Goal: Transaction & Acquisition: Book appointment/travel/reservation

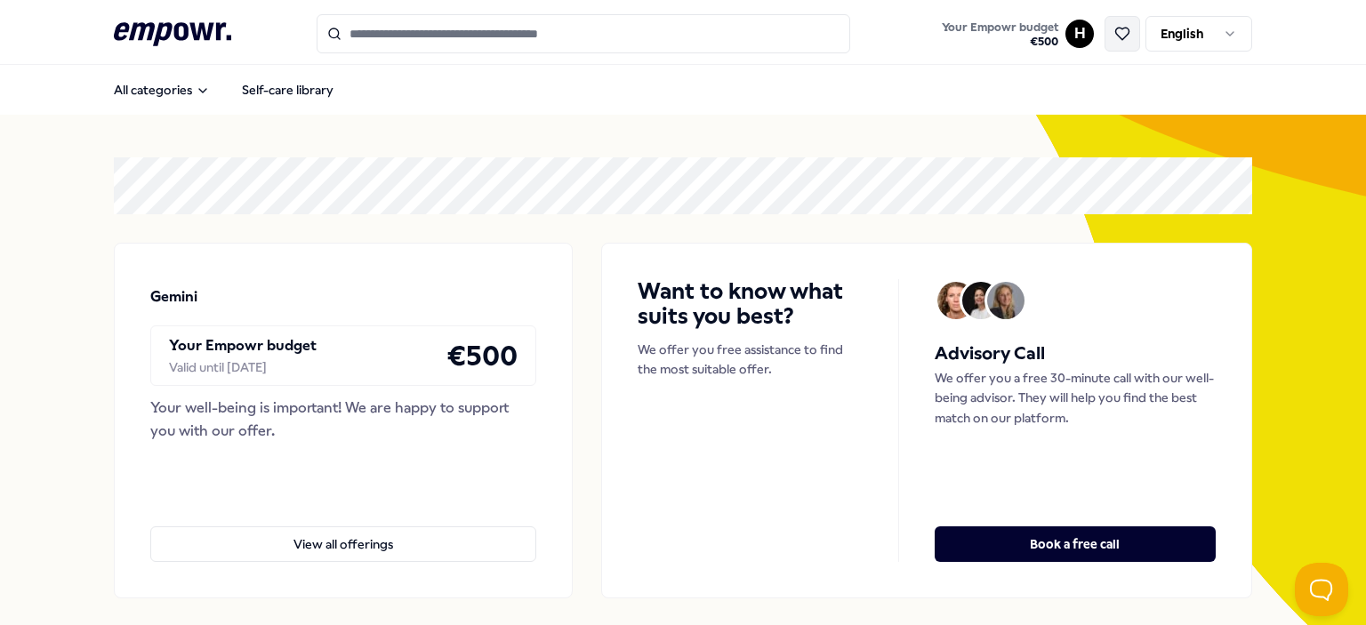
click at [444, 37] on icon at bounding box center [1122, 34] width 16 height 16
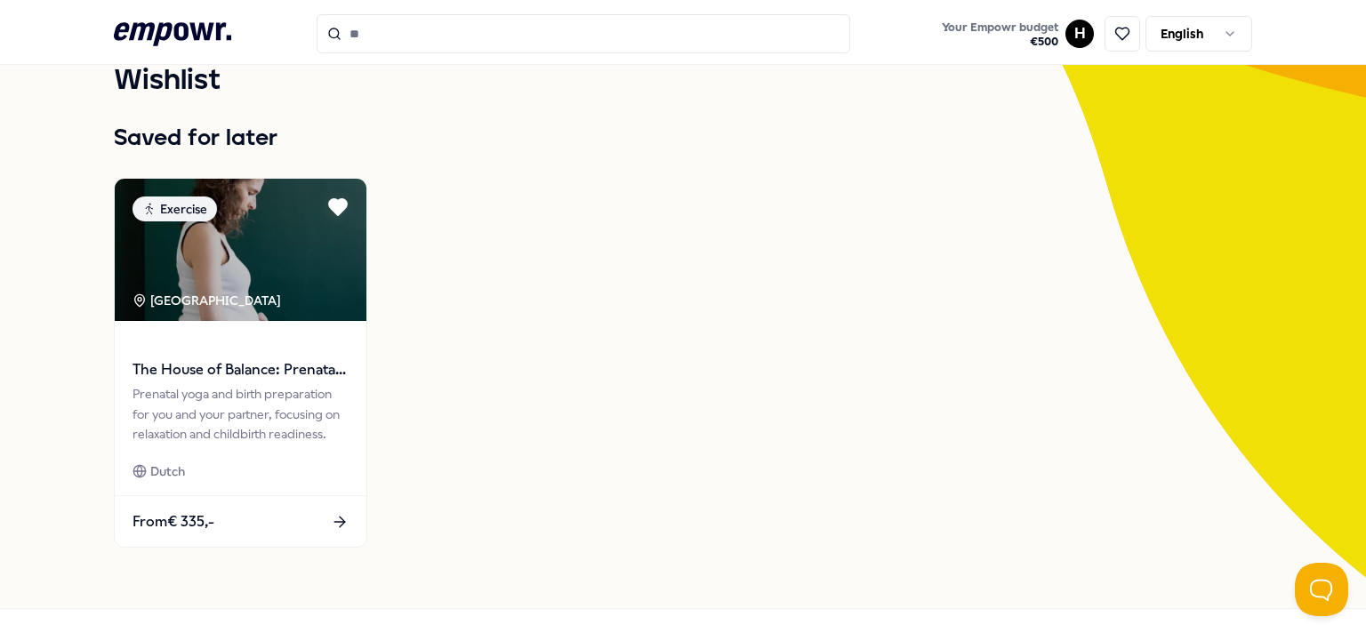
scroll to position [109, 0]
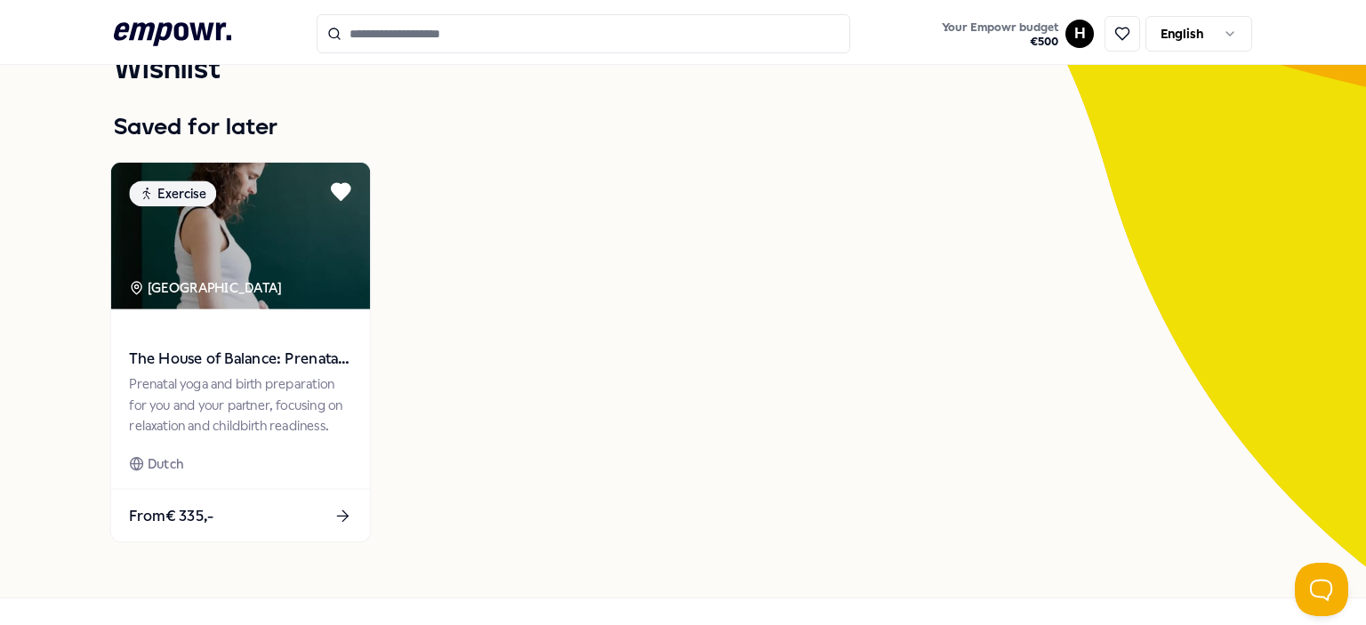
click at [256, 355] on span "The House of Balance: Prenatal yoga & Birth preparation" at bounding box center [240, 359] width 222 height 23
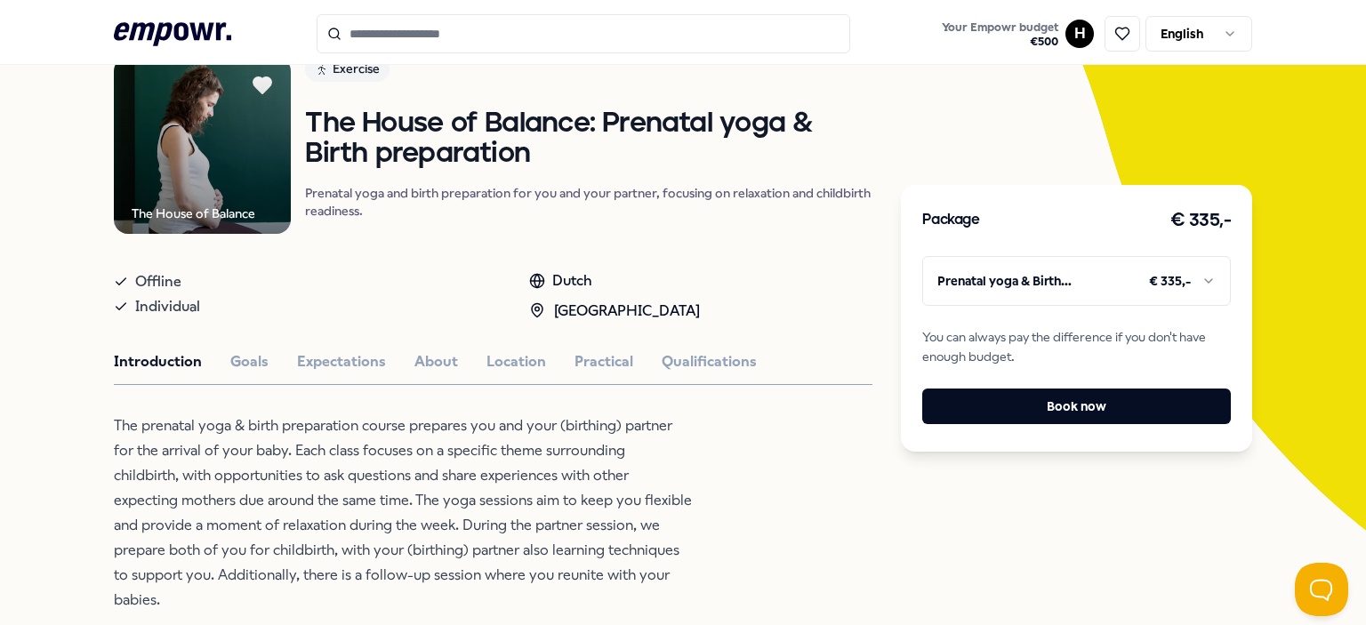
scroll to position [148, 0]
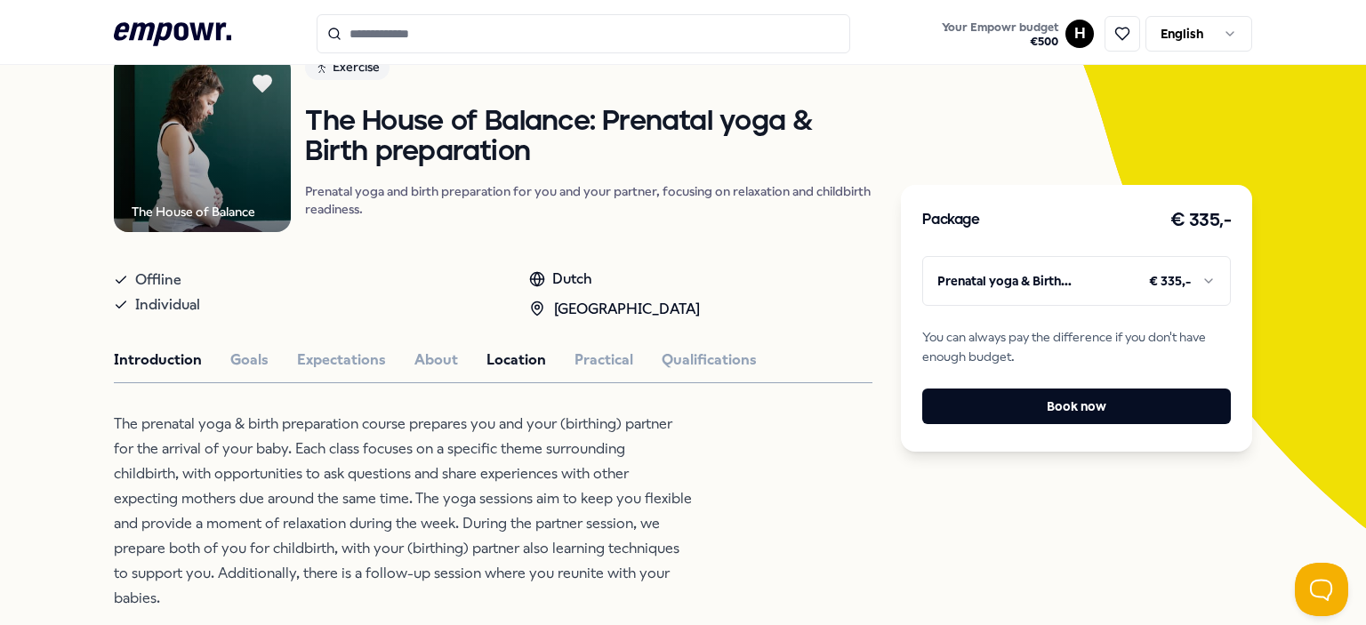
click at [444, 360] on button "Location" at bounding box center [516, 359] width 60 height 23
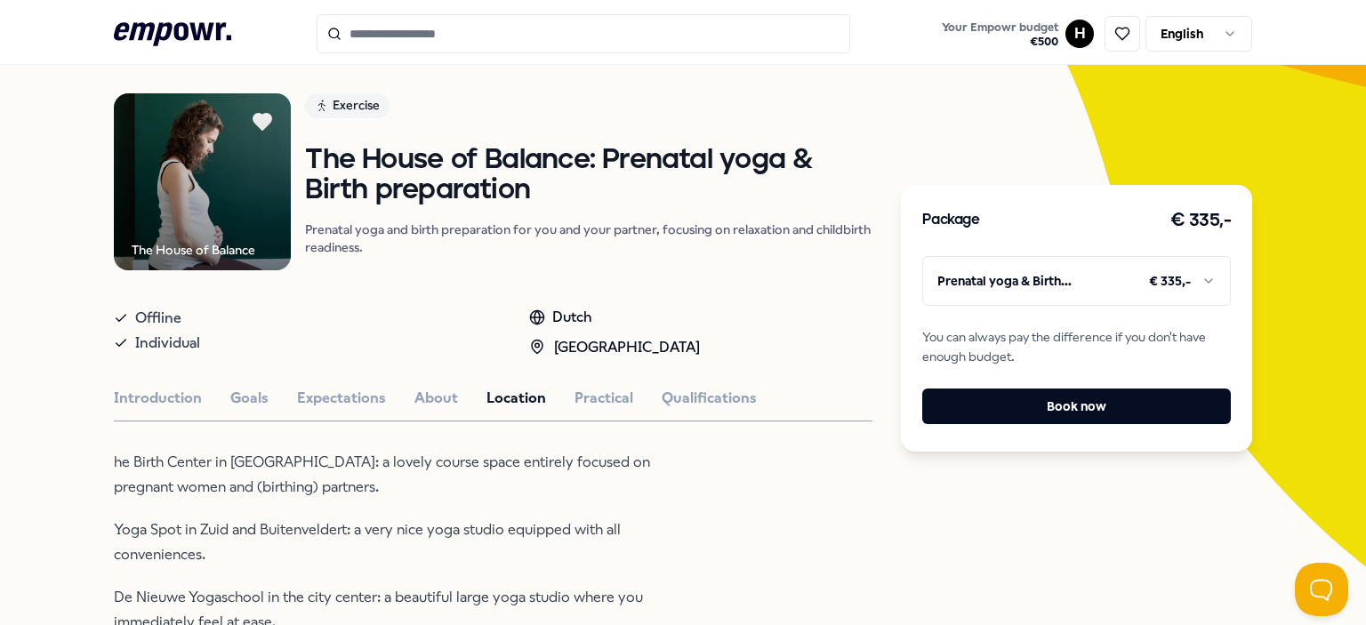
scroll to position [0, 0]
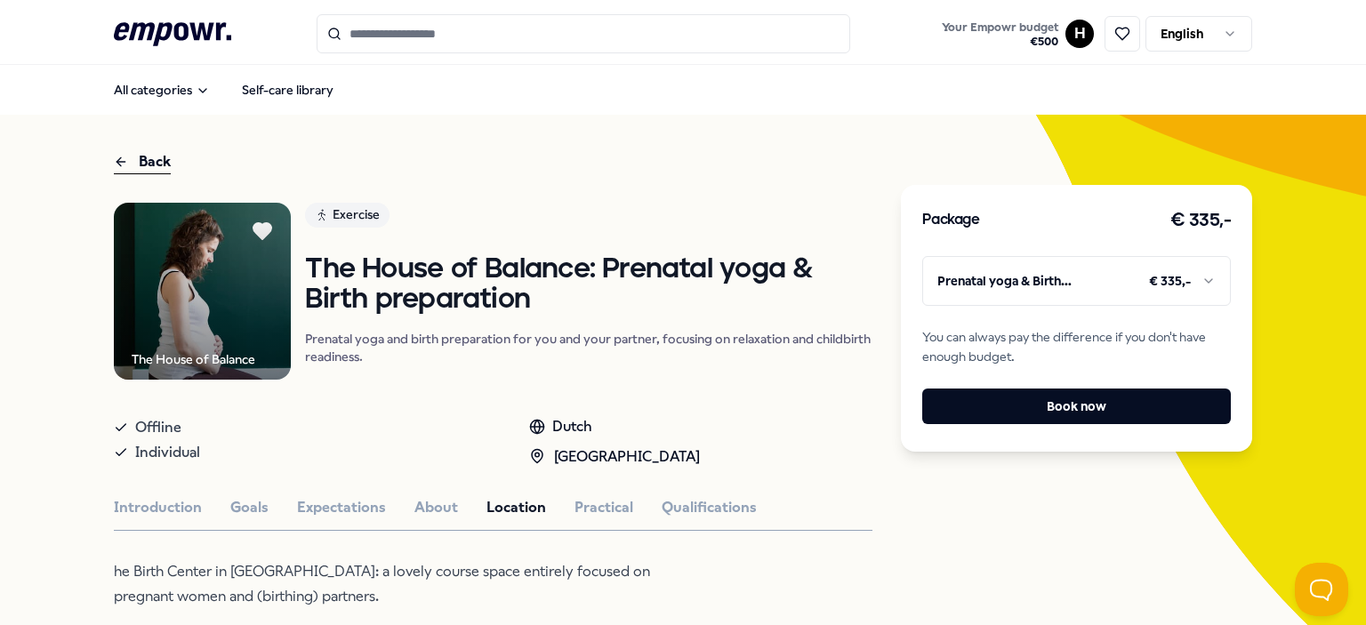
click at [444, 31] on html ".empowr-logo_svg__cls-1{fill:#03032f} Your Empowr budget € 500 H English All ca…" at bounding box center [683, 312] width 1366 height 625
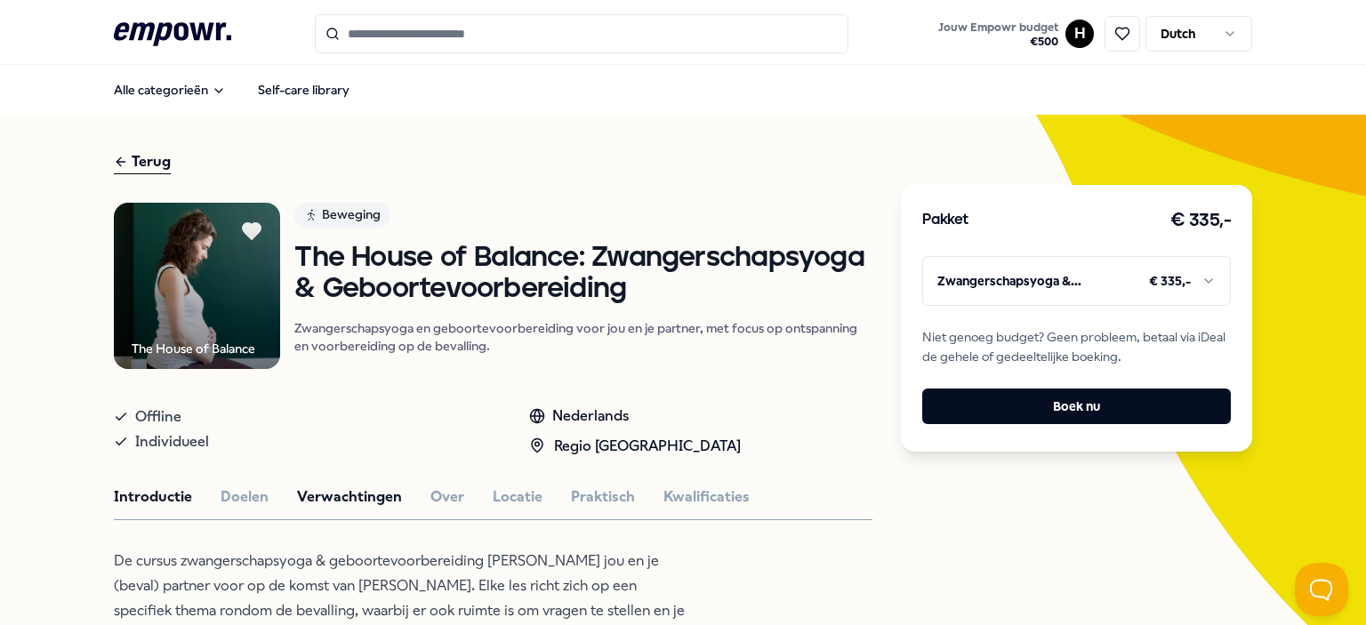
click at [363, 501] on button "Verwachtingen" at bounding box center [349, 496] width 105 height 23
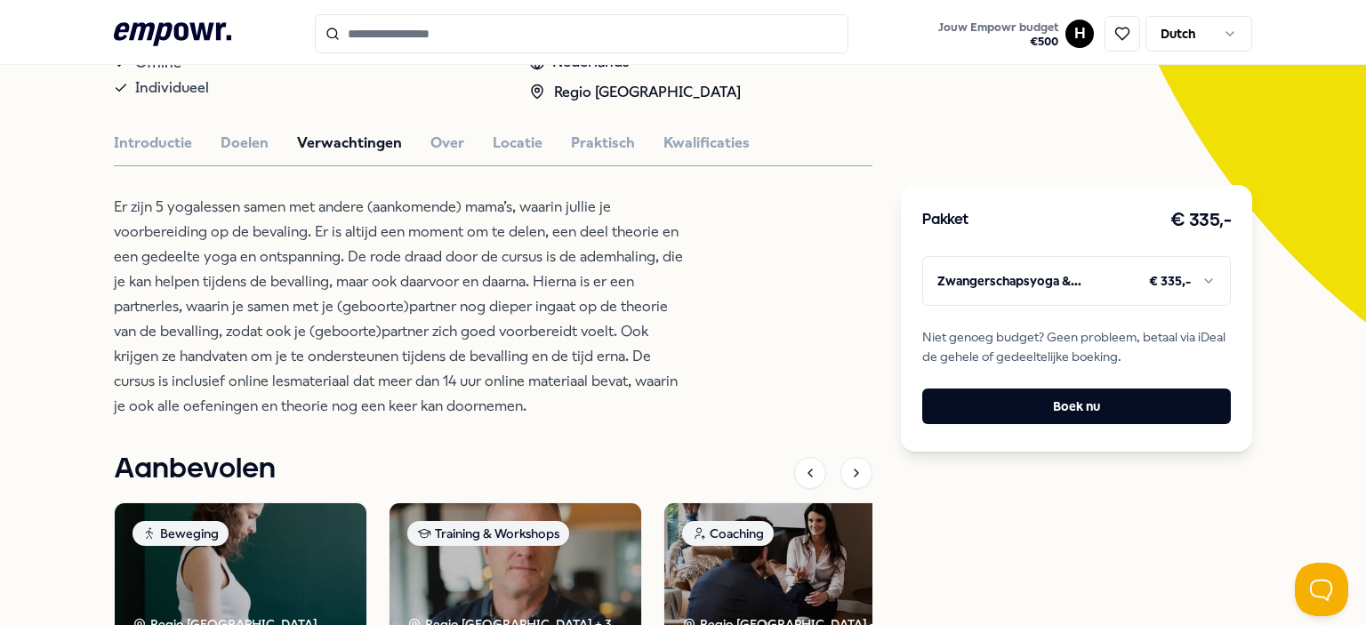
scroll to position [356, 0]
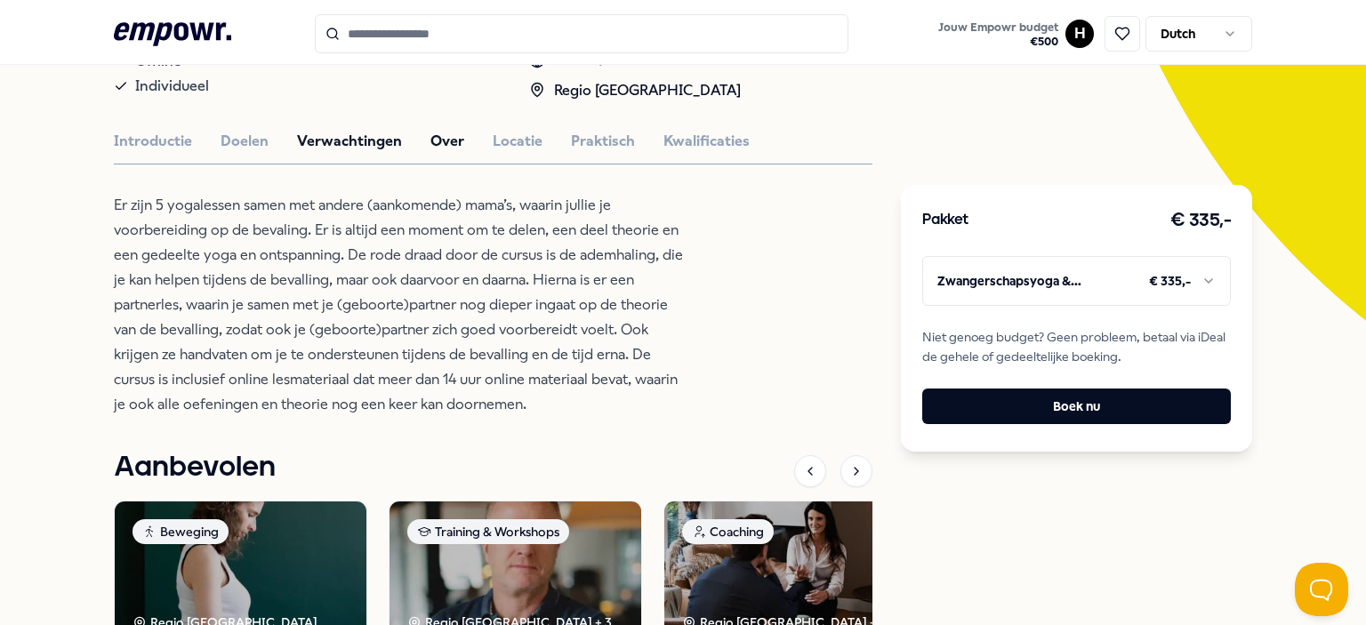
click at [430, 141] on button "Over" at bounding box center [447, 141] width 34 height 23
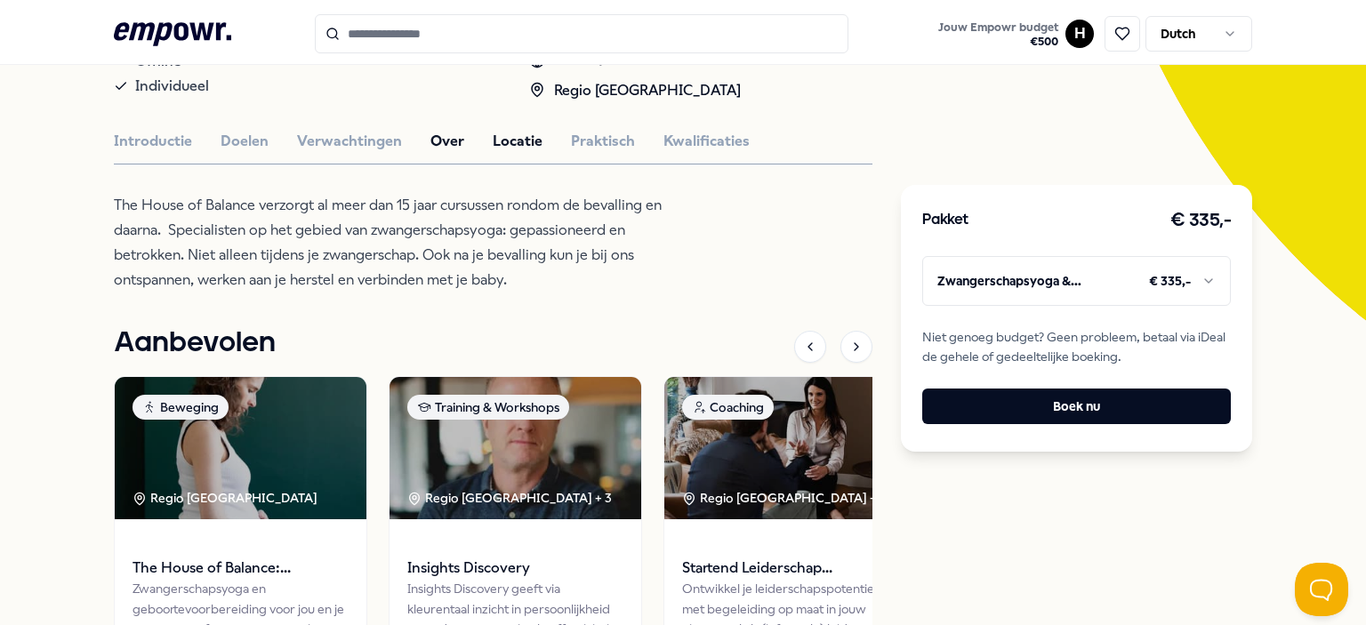
click at [493, 138] on button "Locatie" at bounding box center [518, 141] width 50 height 23
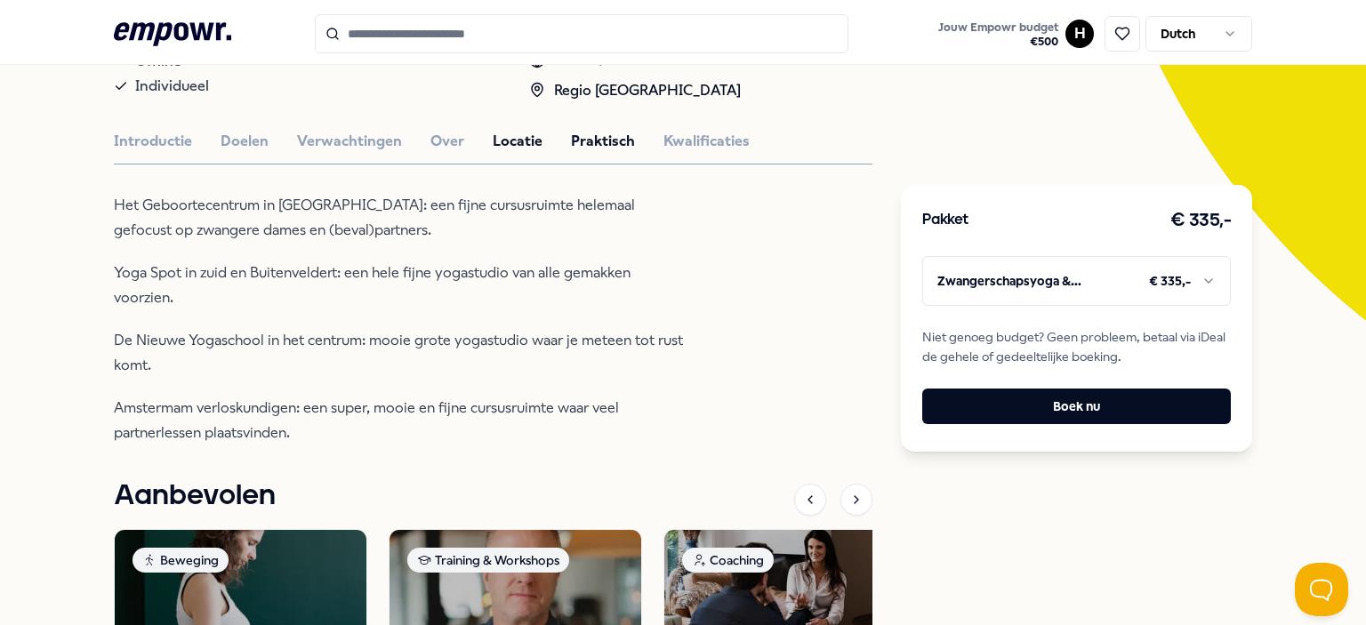
click at [571, 132] on button "Praktisch" at bounding box center [603, 141] width 64 height 23
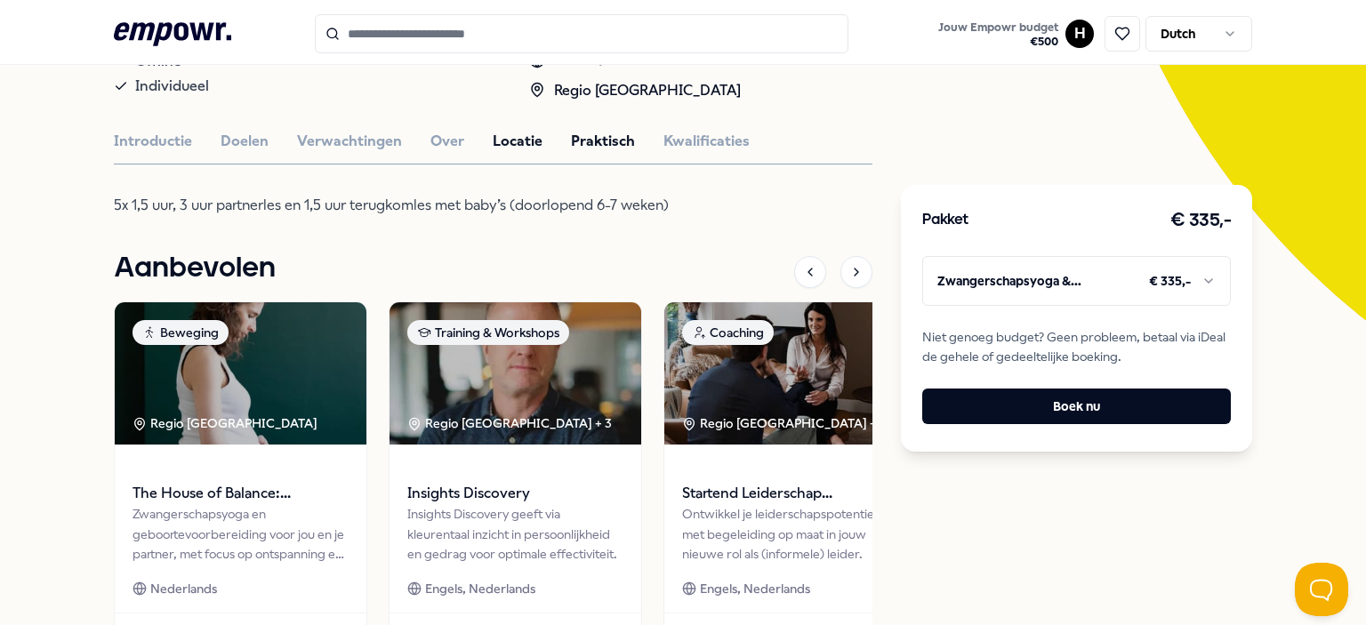
click at [493, 134] on button "Locatie" at bounding box center [518, 141] width 50 height 23
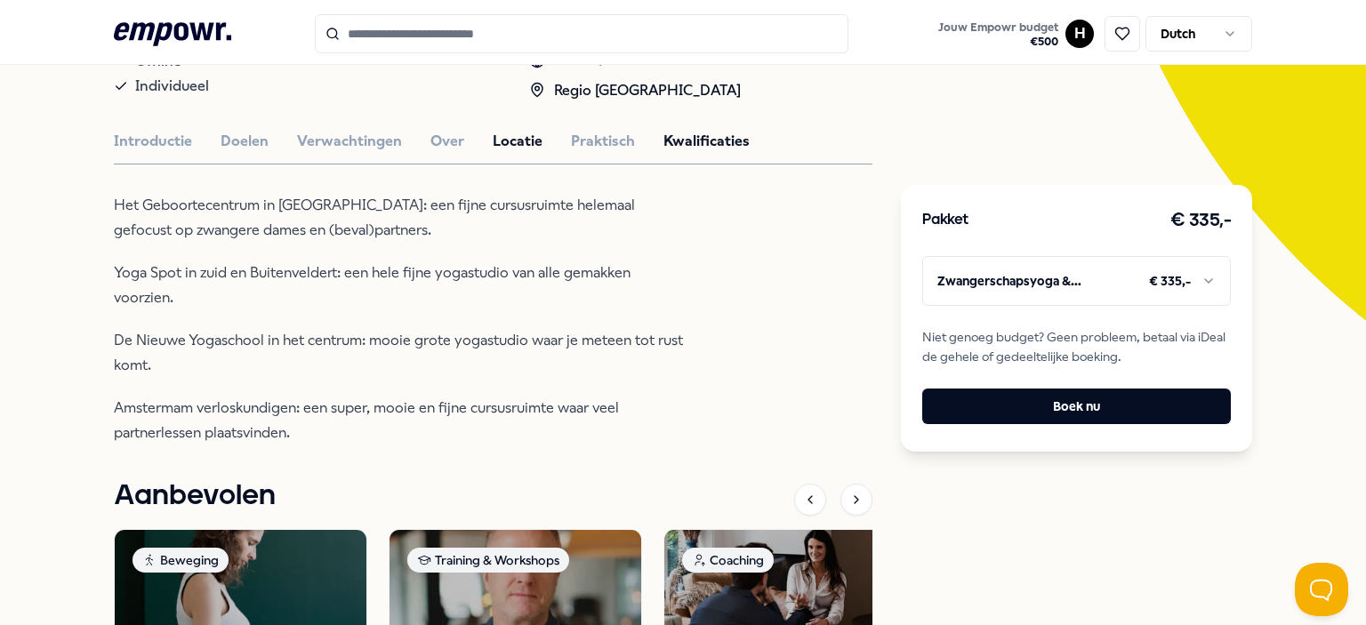
click at [693, 140] on button "Kwalificaties" at bounding box center [706, 141] width 86 height 23
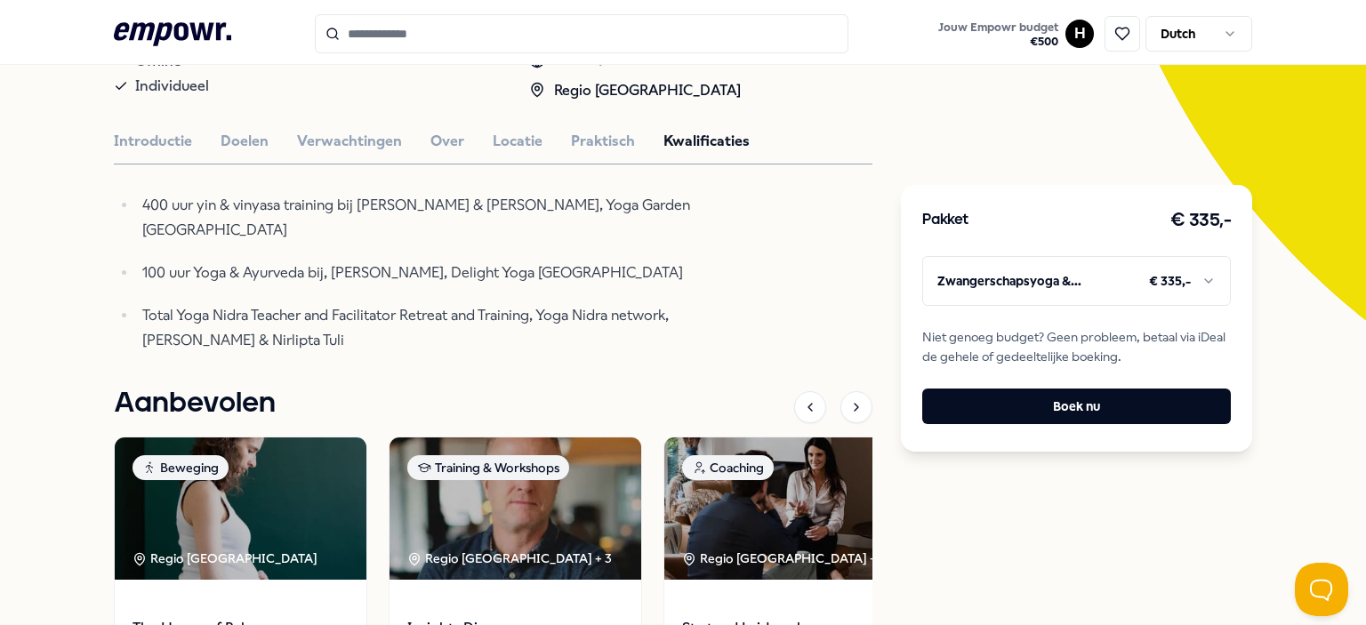
click at [1162, 308] on div "Pakket € 335,- Zwangerschapsyoga & Geboortevoorbereiding € 335,- Niet genoeg bu…" at bounding box center [1076, 318] width 351 height 267
click at [1127, 291] on html ".empowr-logo_svg__cls-1{fill:#03032f} Jouw Empowr budget € 500 H Dutch Alle cat…" at bounding box center [683, 312] width 1366 height 625
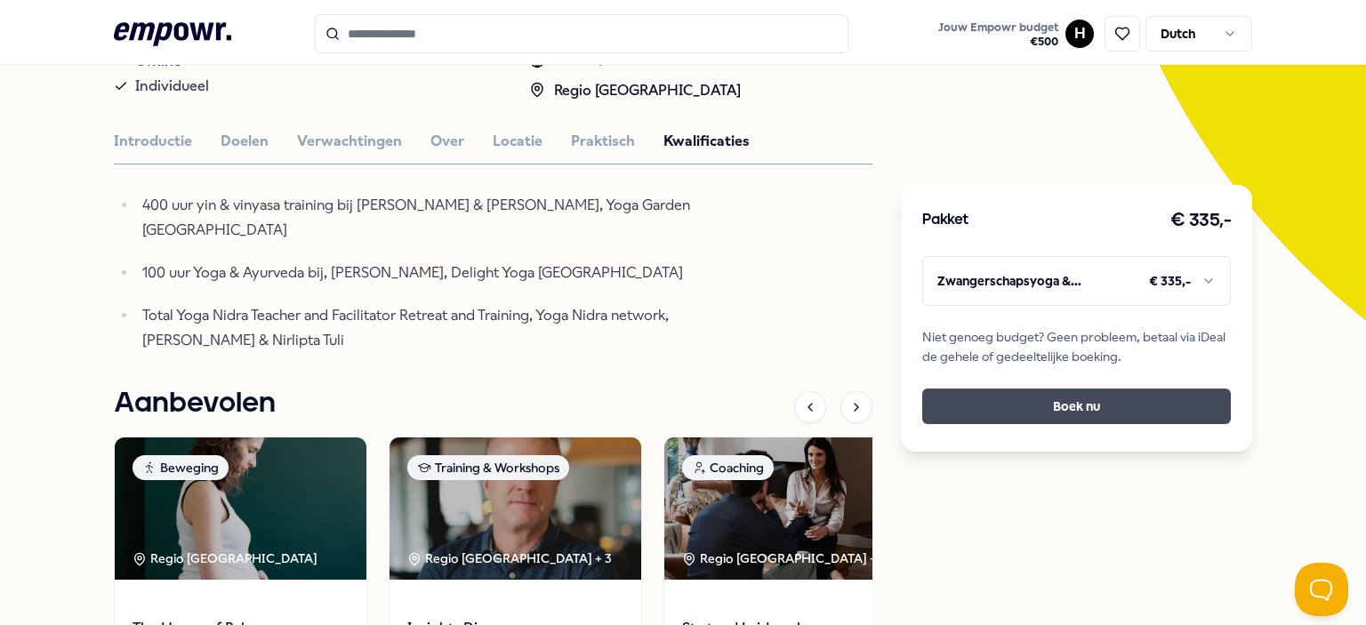
drag, startPoint x: 1038, startPoint y: 404, endPoint x: 990, endPoint y: 413, distance: 48.8
click at [990, 413] on button "Boek nu" at bounding box center [1076, 406] width 308 height 36
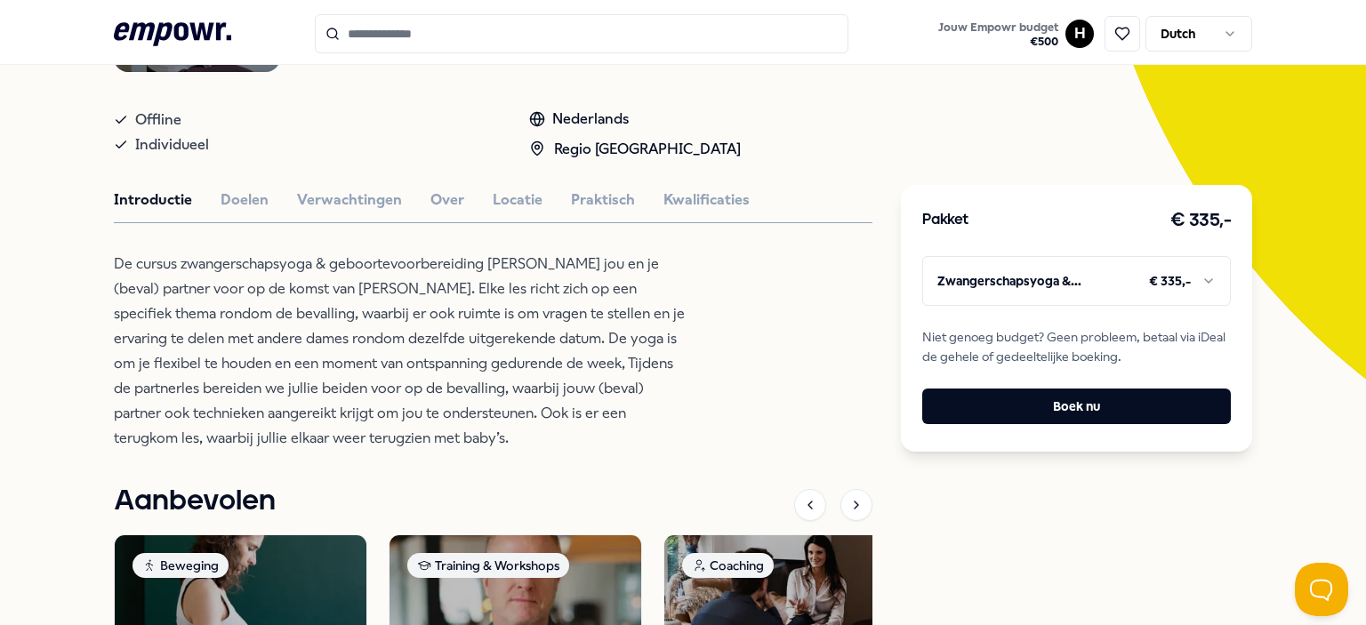
scroll to position [298, 0]
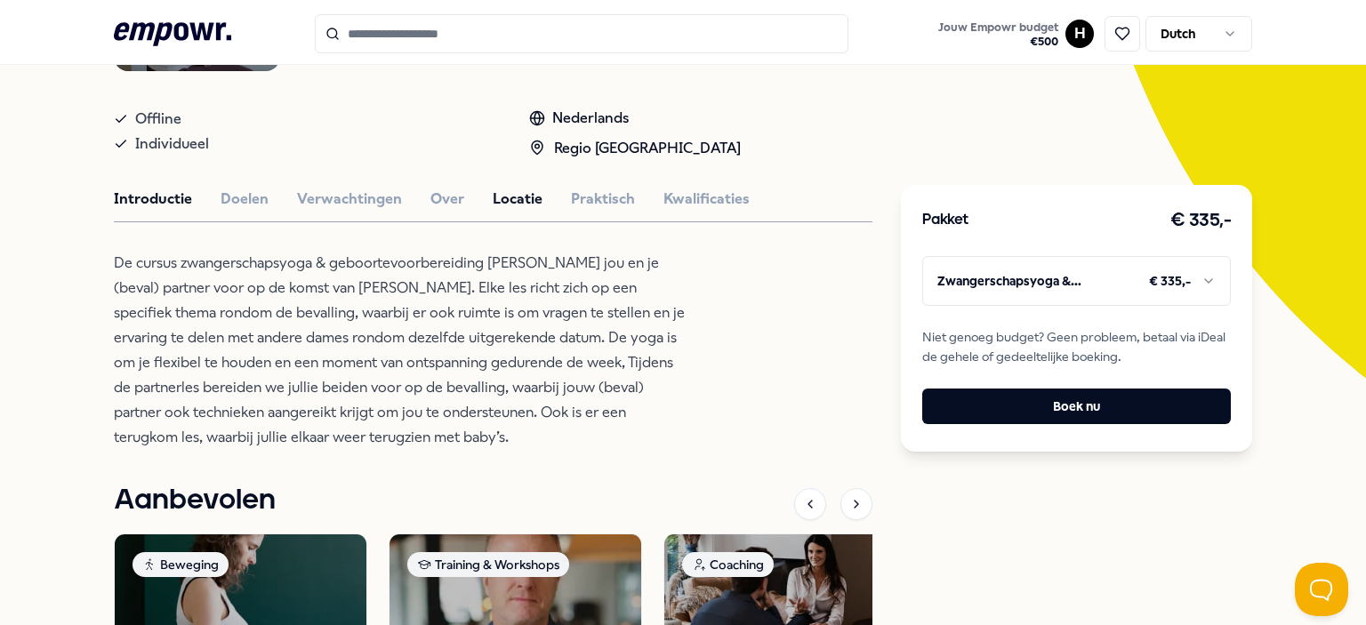
click at [525, 188] on button "Locatie" at bounding box center [518, 199] width 50 height 23
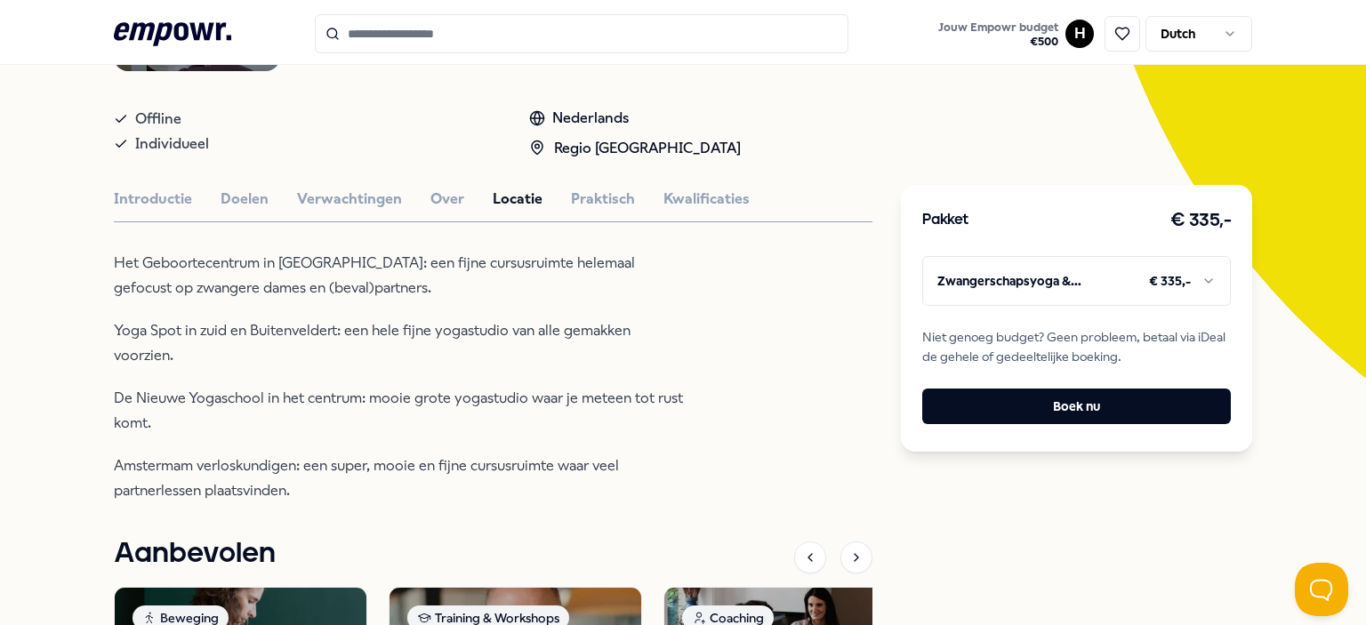
scroll to position [0, 0]
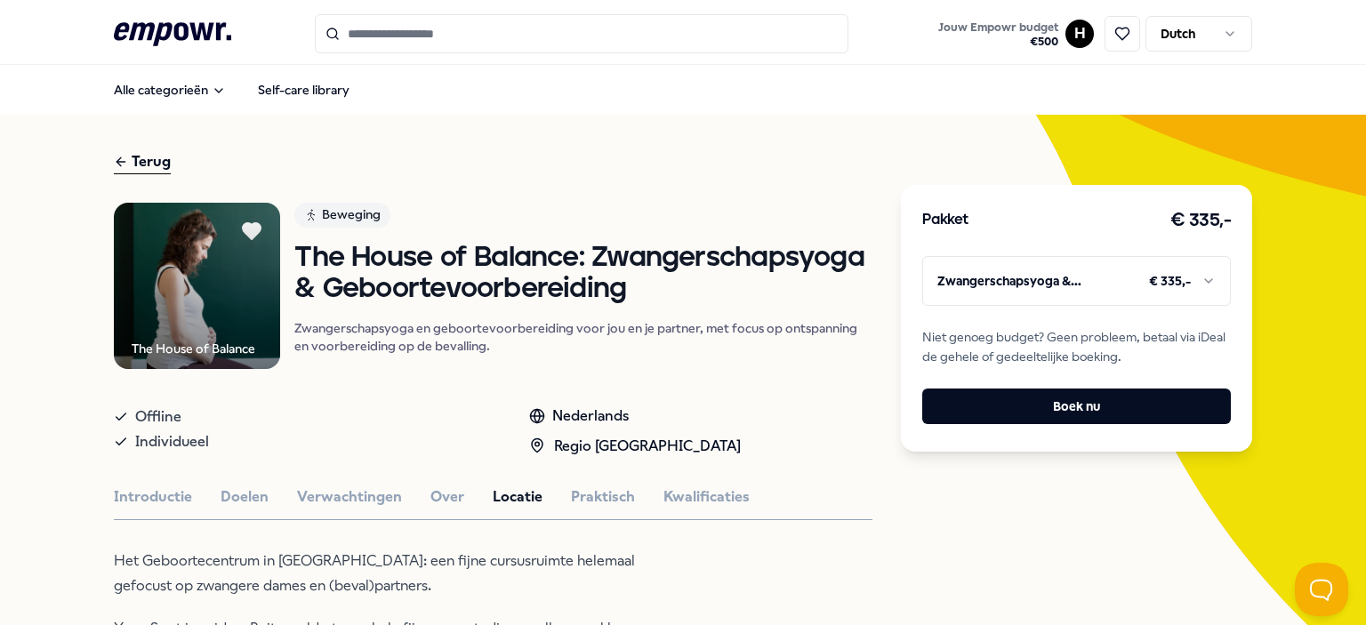
click at [345, 259] on h1 "The House of Balance: Zwangerschapsyoga & Geboortevoorbereiding" at bounding box center [583, 273] width 578 height 61
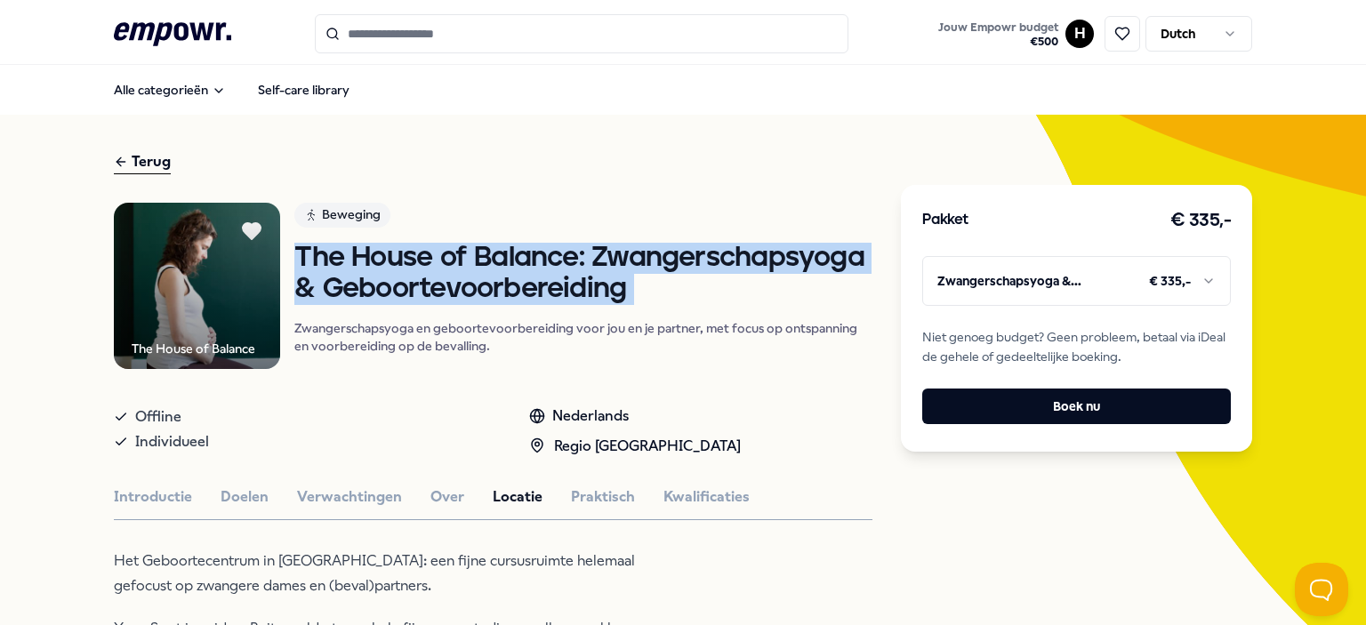
click at [345, 259] on h1 "The House of Balance: Zwangerschapsyoga & Geboortevoorbereiding" at bounding box center [583, 273] width 578 height 61
copy h1 "The House of Balance: Zwangerschapsyoga & Geboortevoorbereiding"
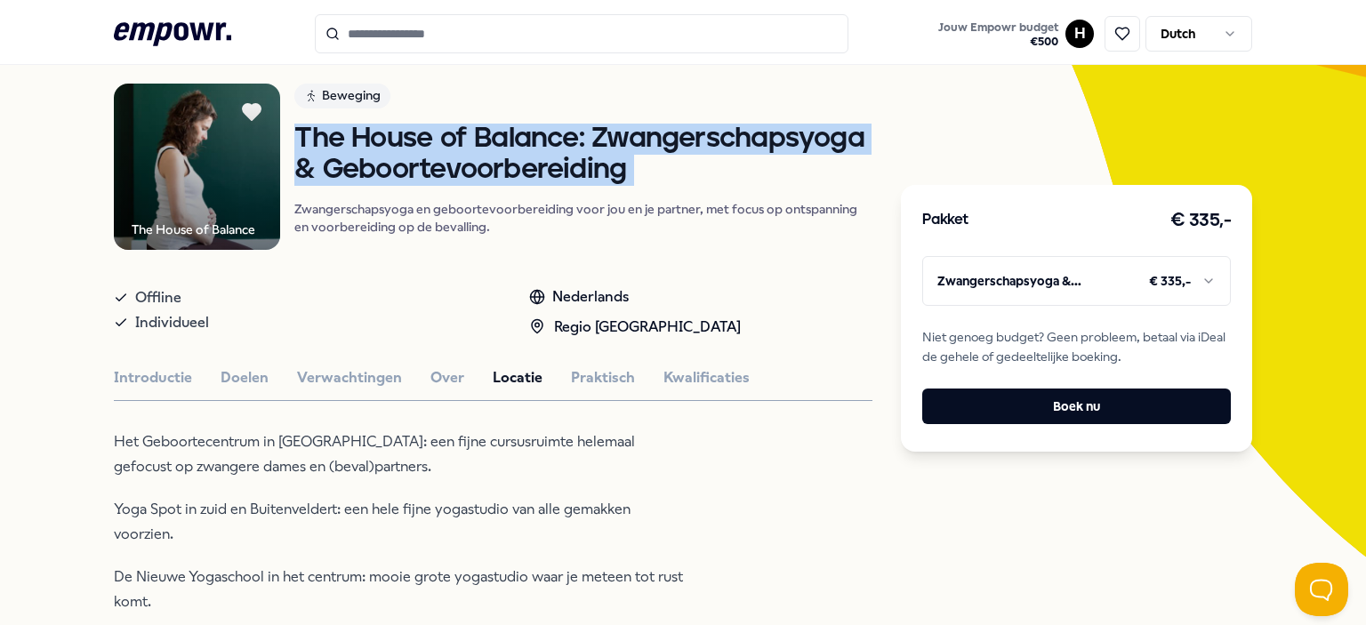
scroll to position [135, 0]
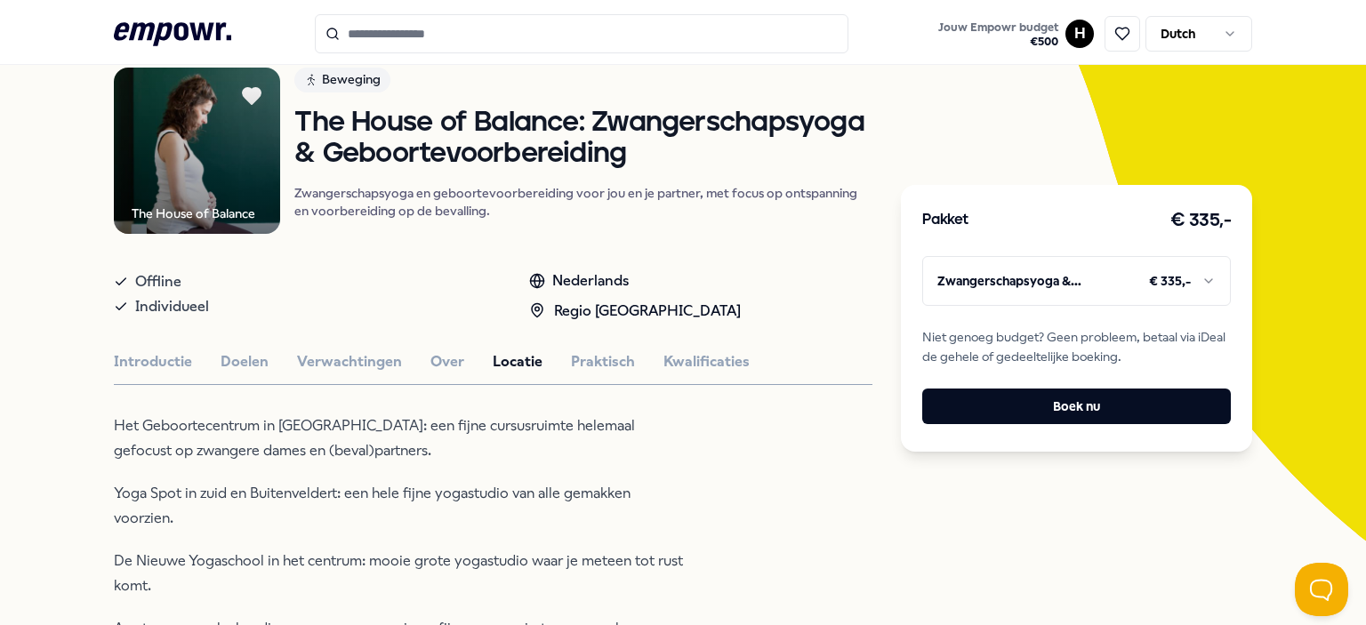
click at [412, 359] on div "Introductie Doelen Verwachtingen Over Locatie Praktisch Kwalificaties" at bounding box center [493, 361] width 758 height 23
click at [445, 355] on button "Over" at bounding box center [447, 361] width 34 height 23
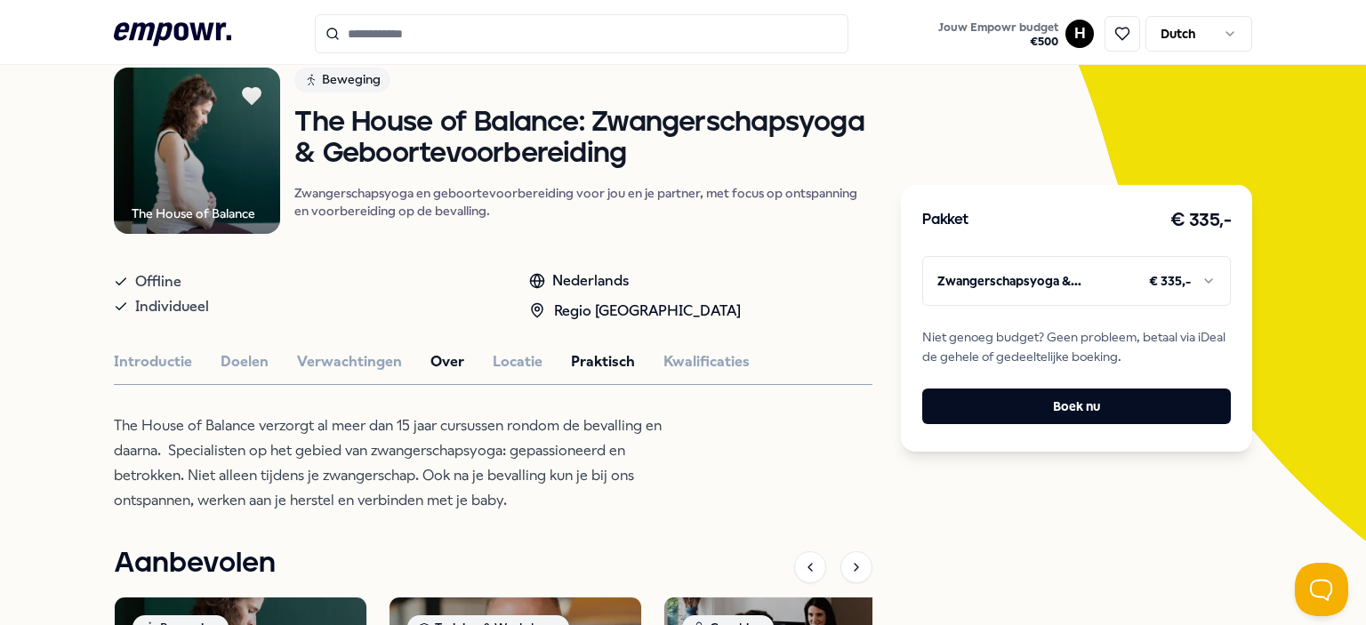
click at [610, 363] on button "Praktisch" at bounding box center [603, 361] width 64 height 23
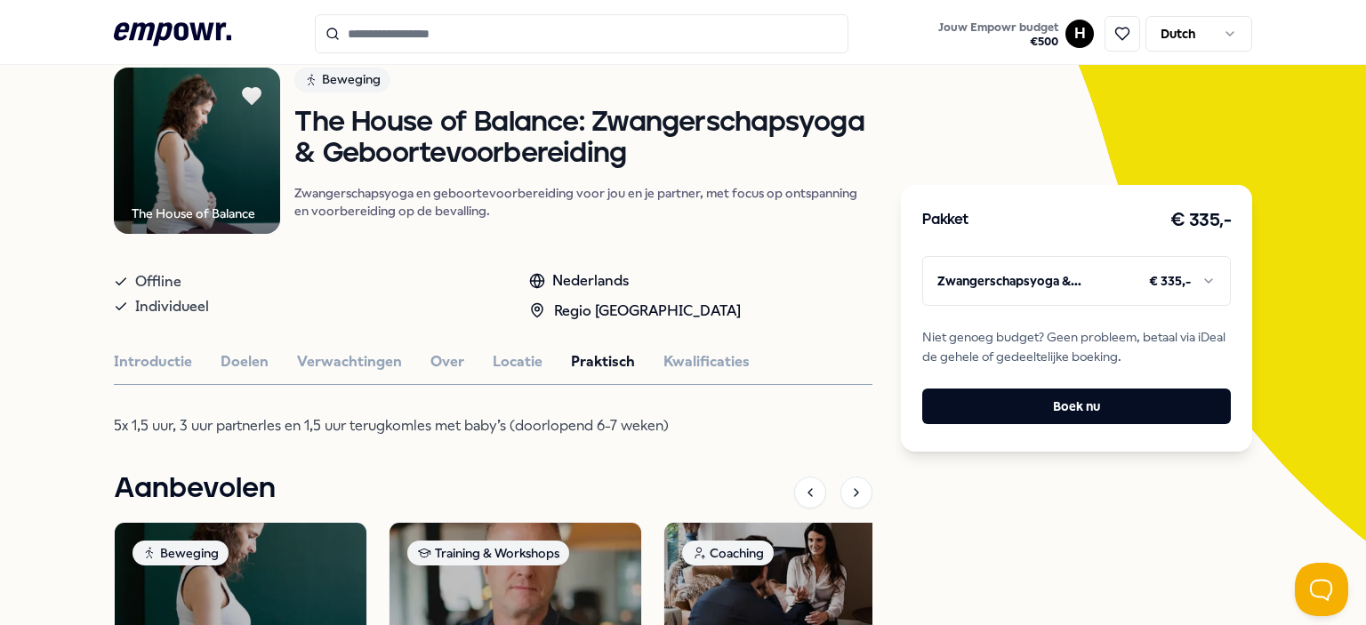
click at [610, 363] on button "Praktisch" at bounding box center [603, 361] width 64 height 23
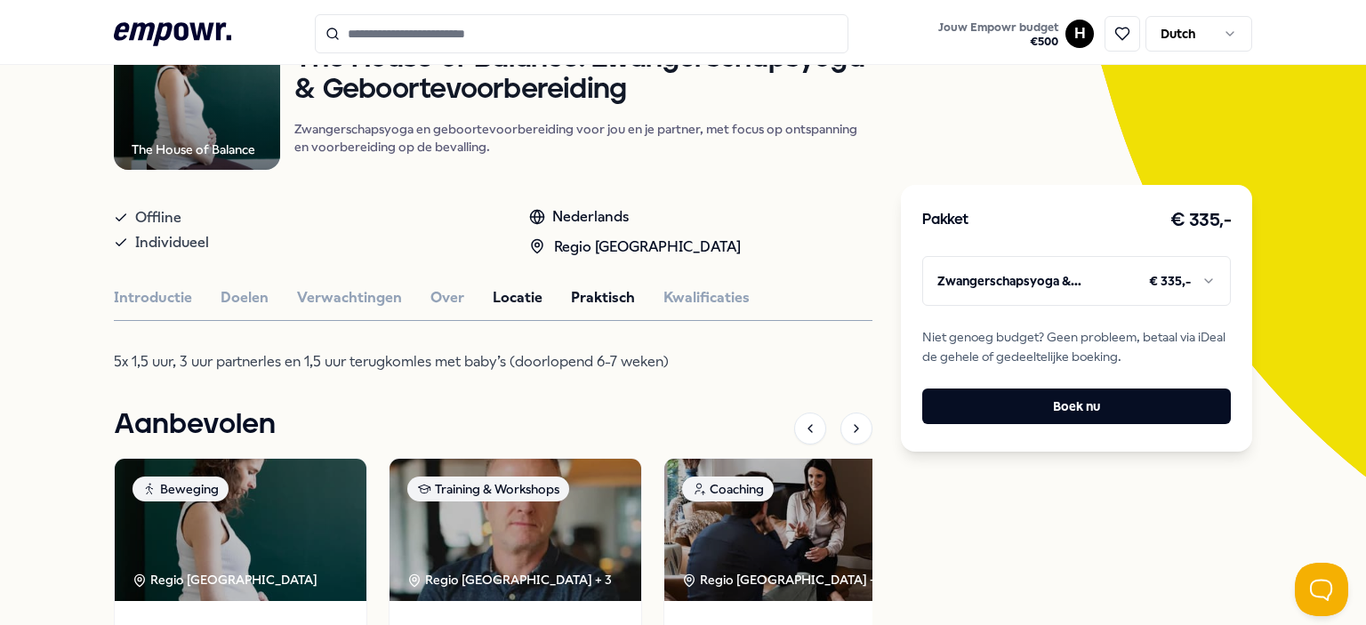
click at [499, 305] on button "Locatie" at bounding box center [518, 297] width 50 height 23
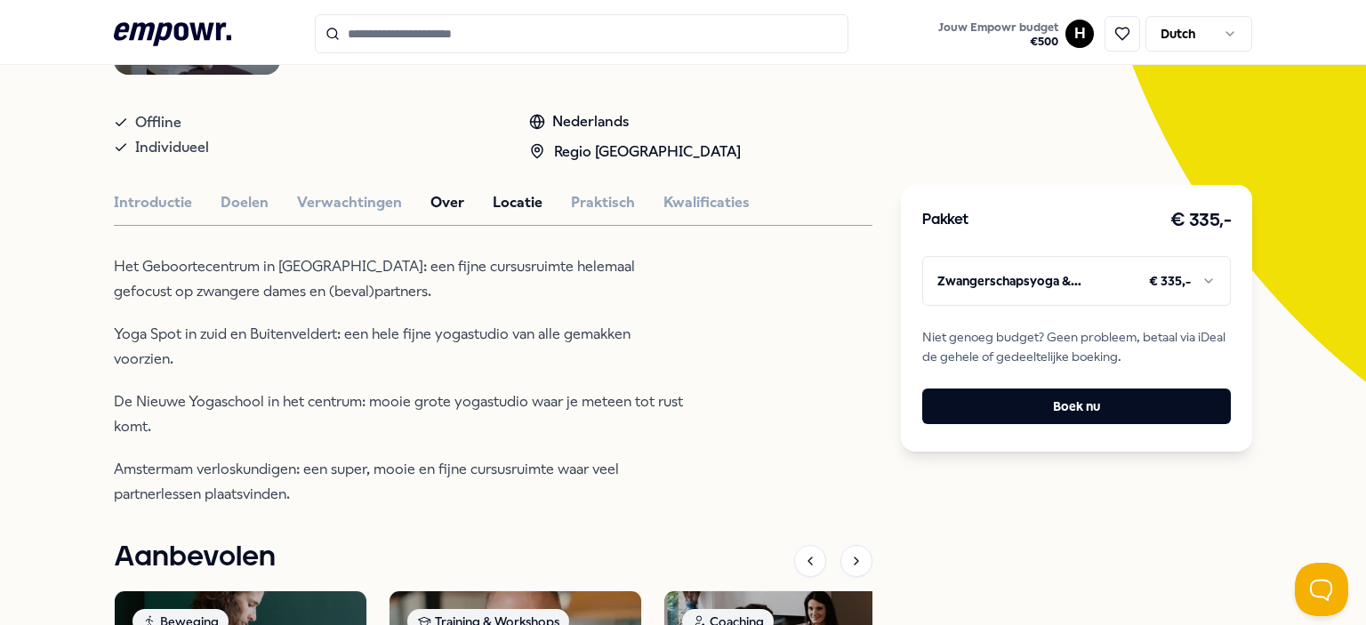
scroll to position [295, 0]
click at [330, 266] on p "Het Geboortecentrum in oud-west: een fijne cursusruimte helemaal gefocust op zw…" at bounding box center [403, 278] width 578 height 50
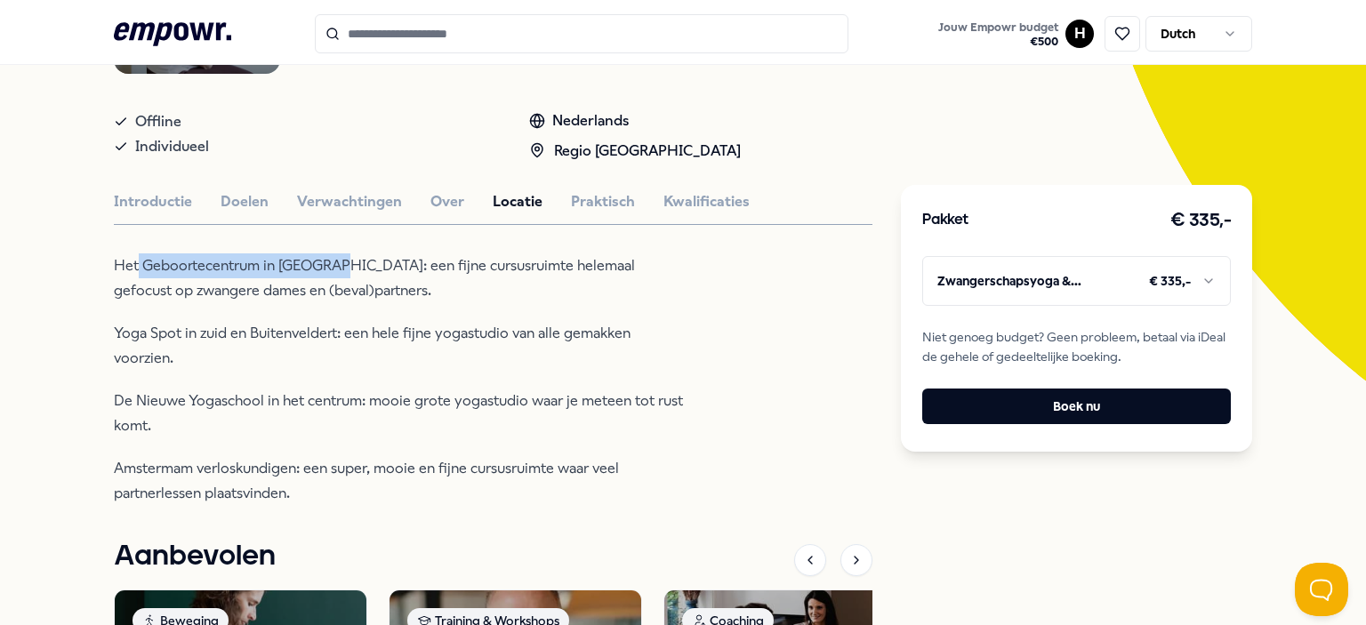
drag, startPoint x: 335, startPoint y: 265, endPoint x: 132, endPoint y: 268, distance: 203.6
click at [132, 268] on p "Het Geboortecentrum in oud-west: een fijne cursusruimte helemaal gefocust op zw…" at bounding box center [403, 278] width 578 height 50
copy p "Geboortecentrum in oud-west"
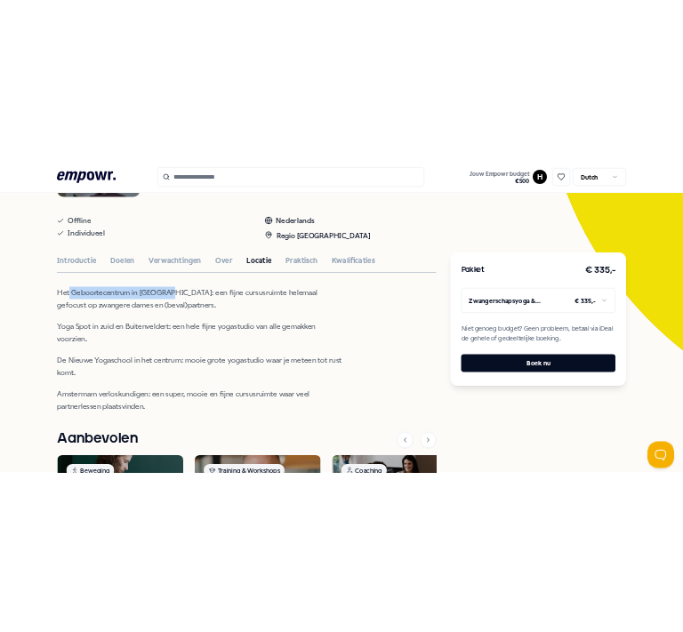
scroll to position [301, 0]
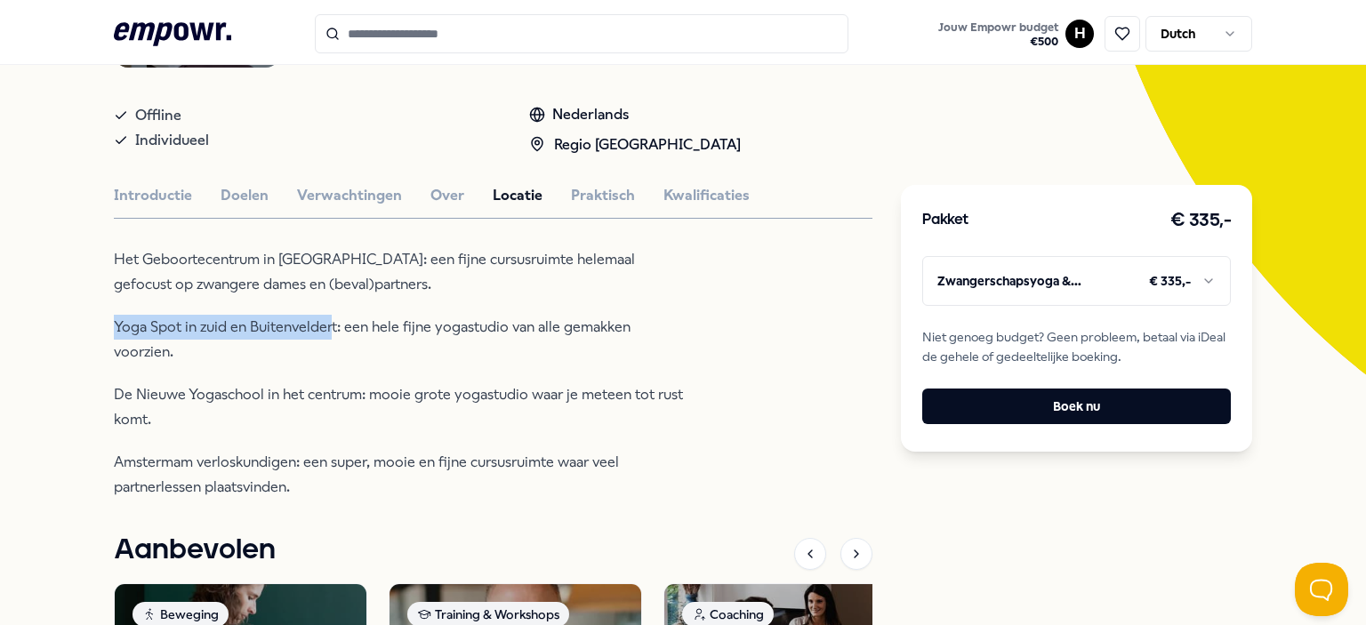
drag, startPoint x: 103, startPoint y: 324, endPoint x: 327, endPoint y: 311, distance: 224.4
click at [327, 311] on div "Terug The House of Balance Beweging The House of Balance: Zwangerschapsyoga & G…" at bounding box center [683, 409] width 1366 height 1193
copy p "Yoga Spot in zuid en Buitenvelder"
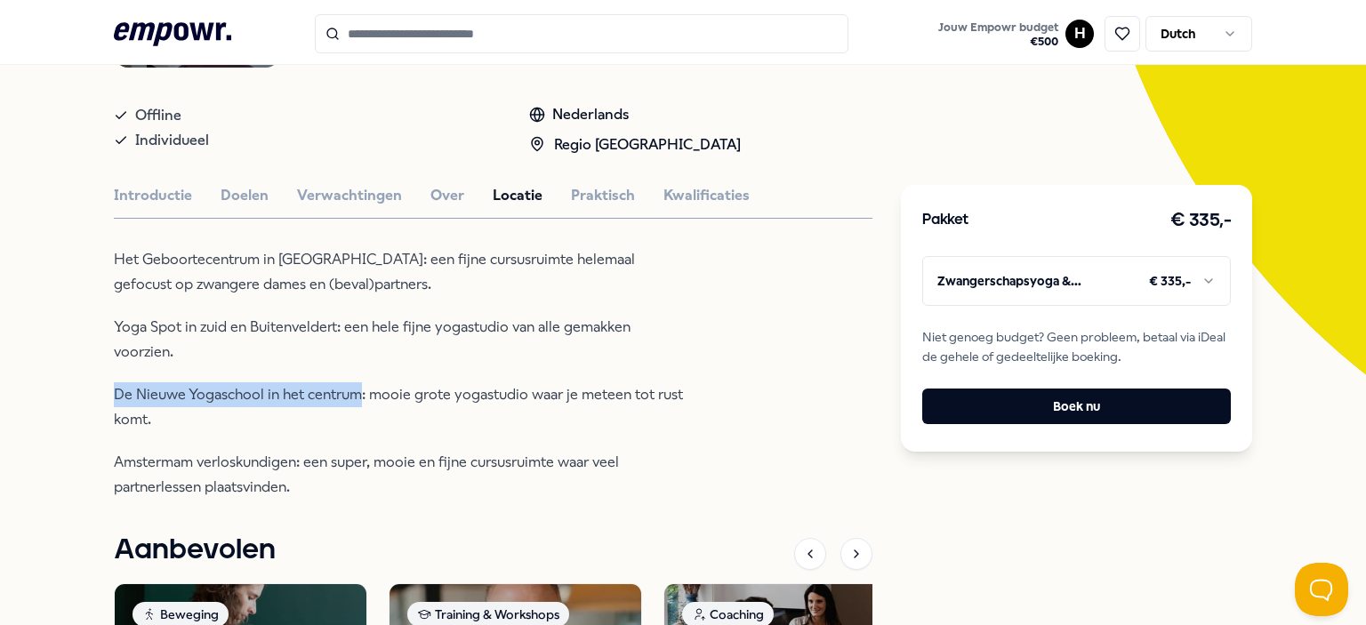
drag, startPoint x: 105, startPoint y: 369, endPoint x: 353, endPoint y: 361, distance: 248.2
click at [353, 361] on div "Terug The House of Balance Beweging The House of Balance: Zwangerschapsyoga & G…" at bounding box center [683, 409] width 1366 height 1193
copy p "De Nieuwe Yogaschool in het centrum"
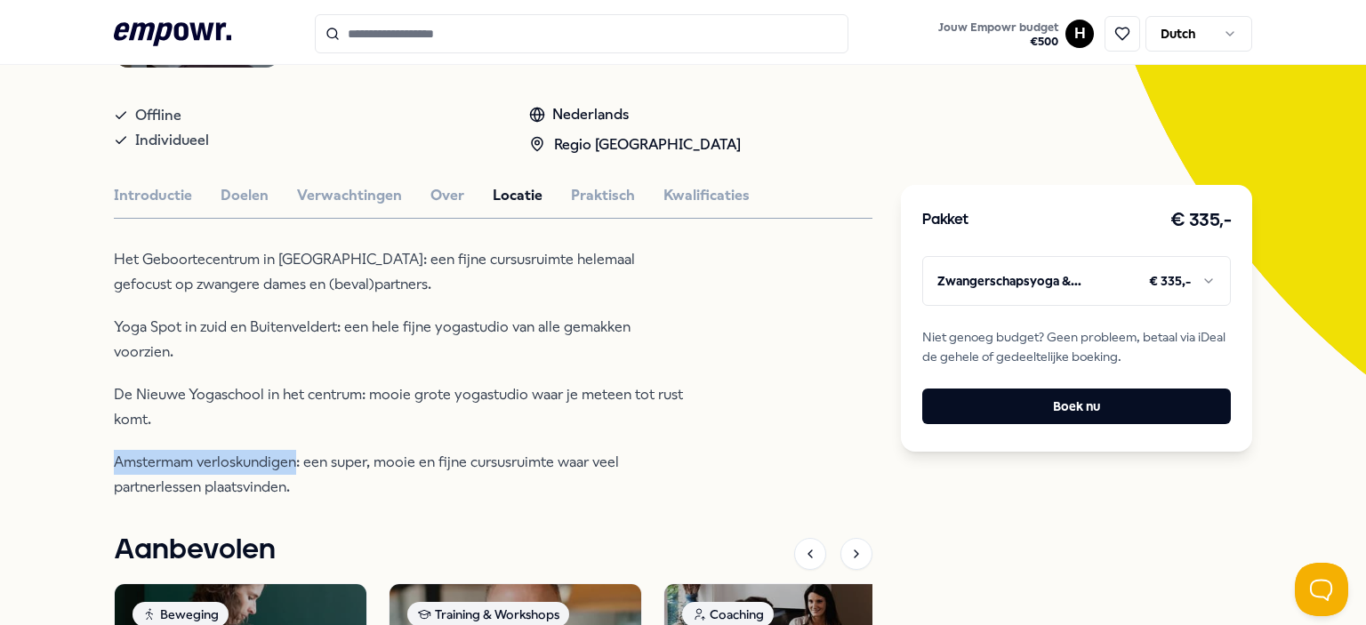
drag, startPoint x: 104, startPoint y: 433, endPoint x: 287, endPoint y: 439, distance: 183.2
click at [287, 439] on div "Terug The House of Balance Beweging The House of Balance: Zwangerschapsyoga & G…" at bounding box center [683, 409] width 1366 height 1193
copy p "Amstermam verloskundigen"
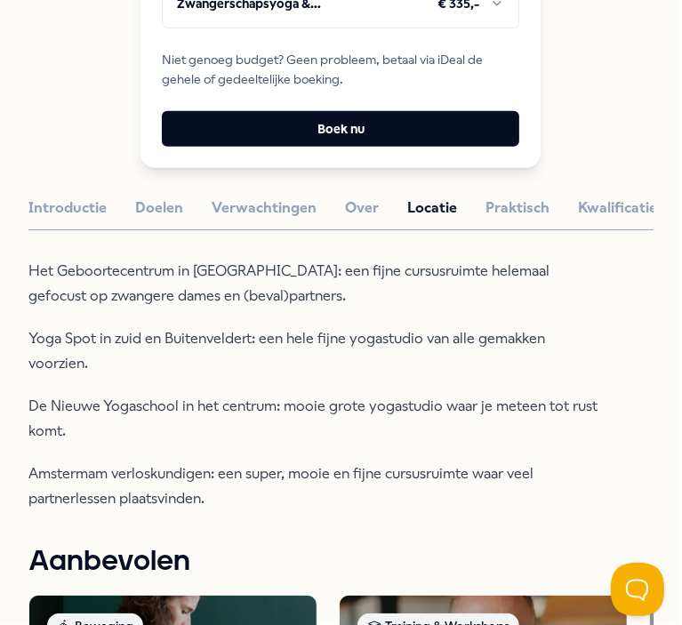
scroll to position [656, 0]
